Goal: Find specific page/section: Find specific page/section

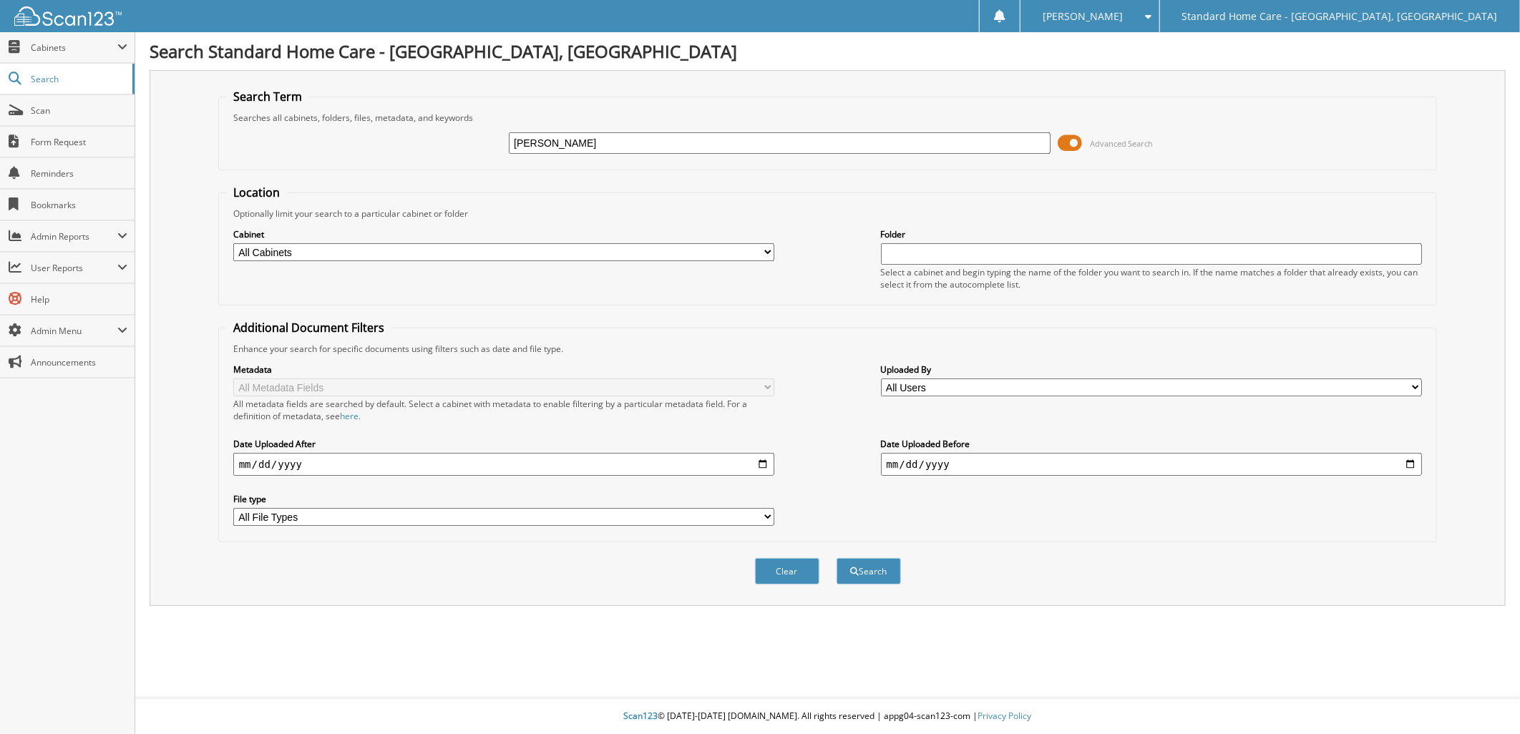
type input "[PERSON_NAME]"
click at [836, 558] on button "Search" at bounding box center [868, 571] width 64 height 26
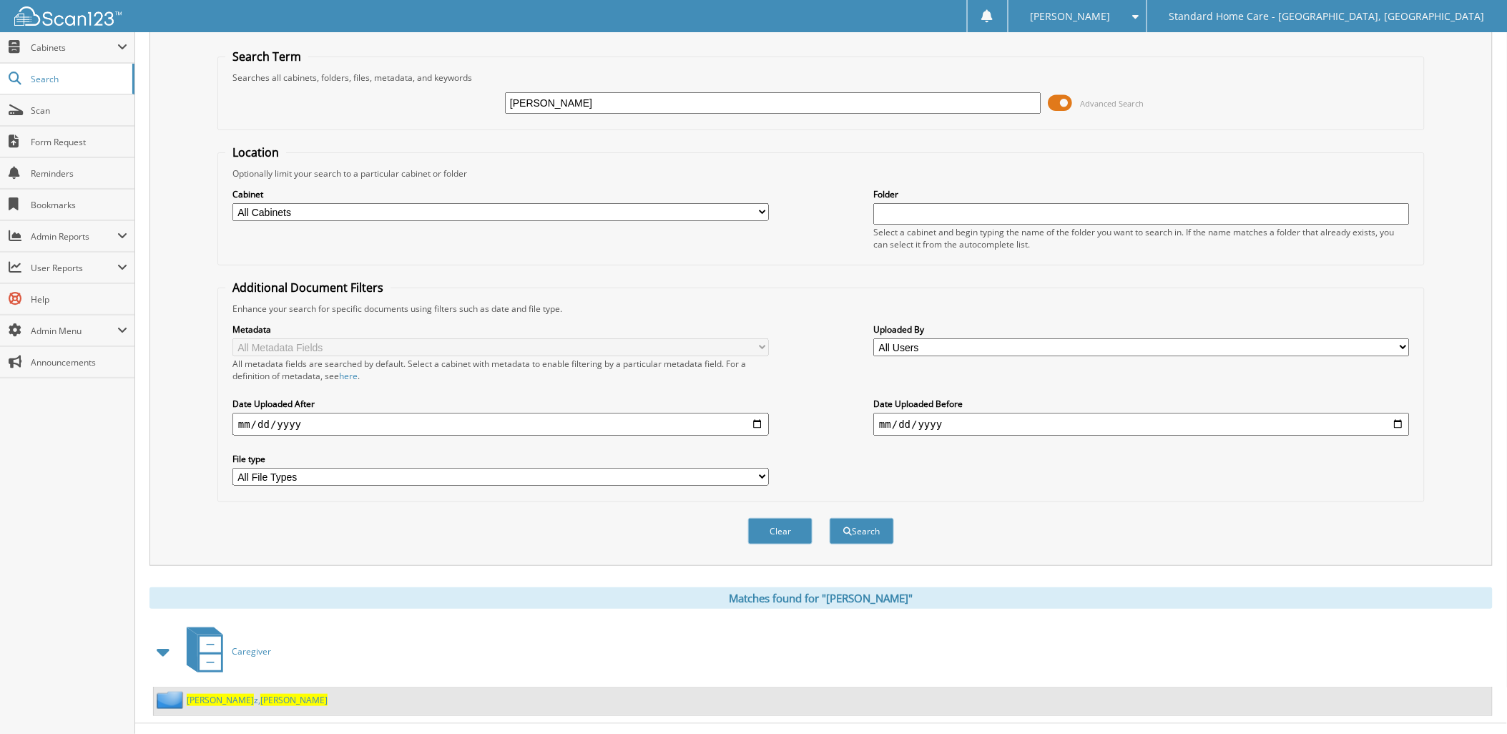
scroll to position [52, 0]
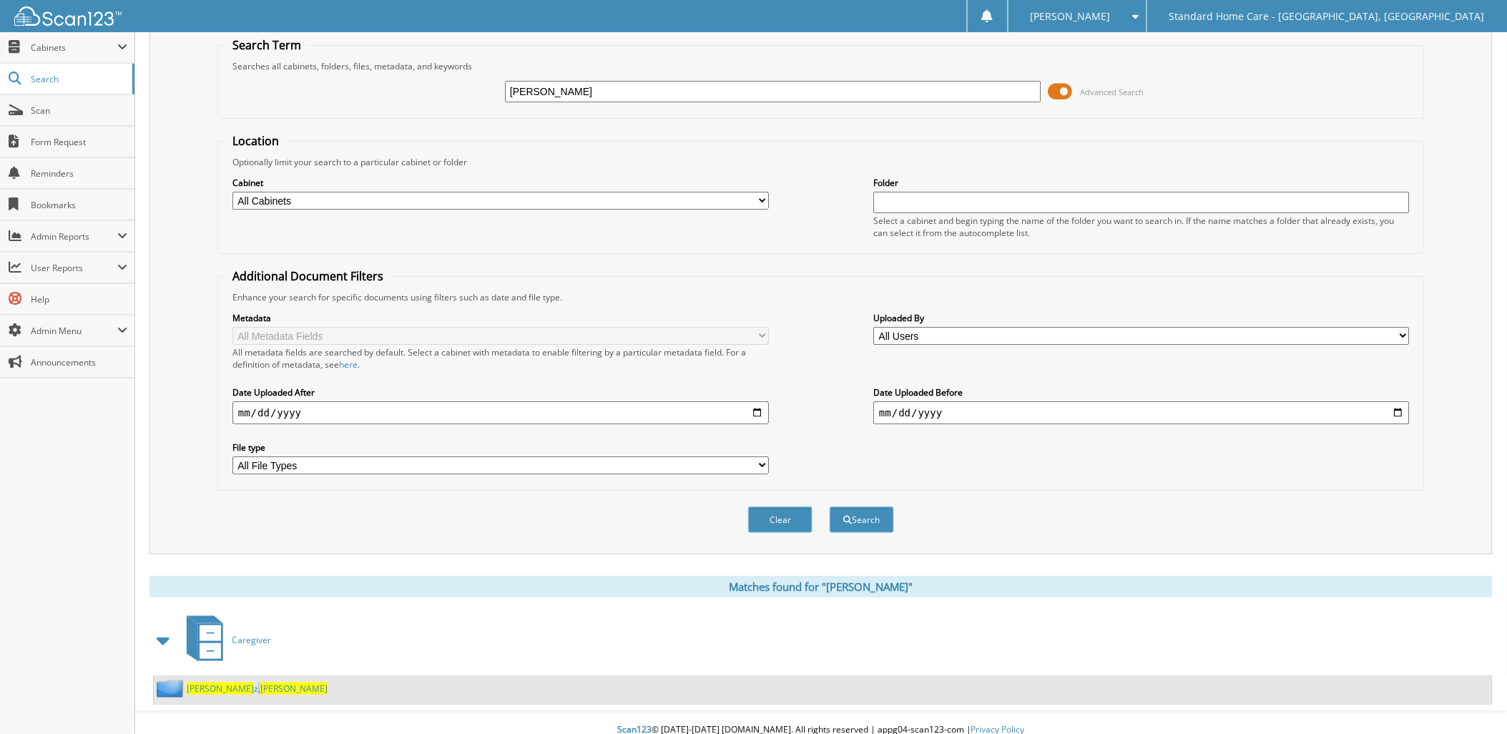
drag, startPoint x: 222, startPoint y: 668, endPoint x: 242, endPoint y: 647, distance: 29.4
click at [225, 676] on div "Enrique z, Sylvia" at bounding box center [823, 690] width 1339 height 28
drag, startPoint x: 242, startPoint y: 650, endPoint x: 222, endPoint y: 668, distance: 26.8
click at [222, 680] on div "Enrique z, Sylvia" at bounding box center [241, 689] width 174 height 18
click at [260, 683] on span "Sylvia" at bounding box center [293, 689] width 67 height 12
